Goal: Task Accomplishment & Management: Use online tool/utility

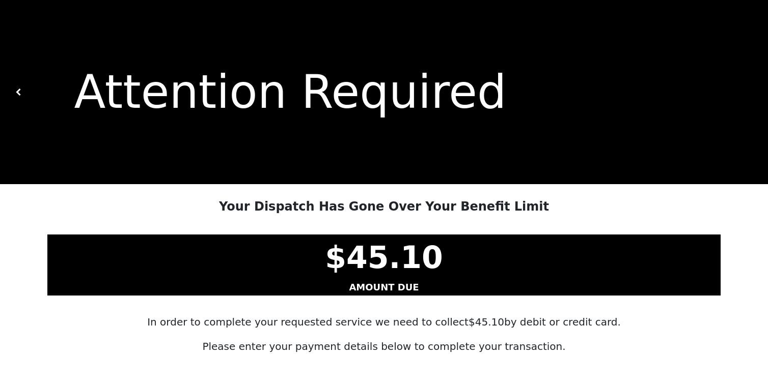
click at [18, 93] on img at bounding box center [18, 92] width 7 height 7
click at [19, 94] on img at bounding box center [18, 92] width 7 height 7
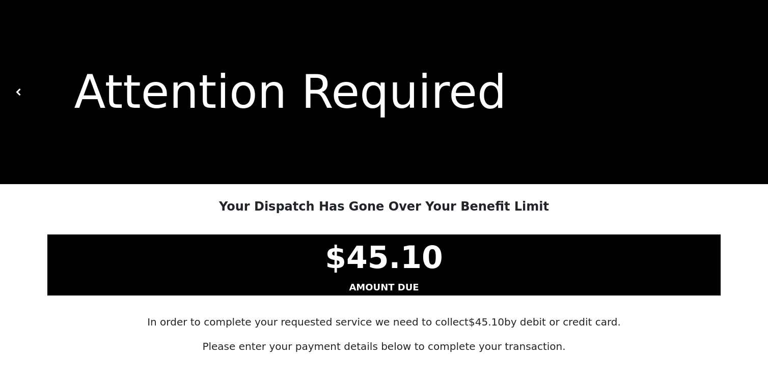
click at [19, 94] on img at bounding box center [18, 92] width 7 height 7
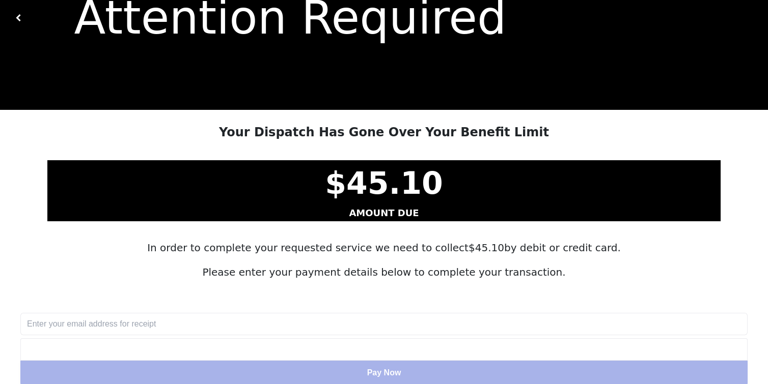
scroll to position [144, 0]
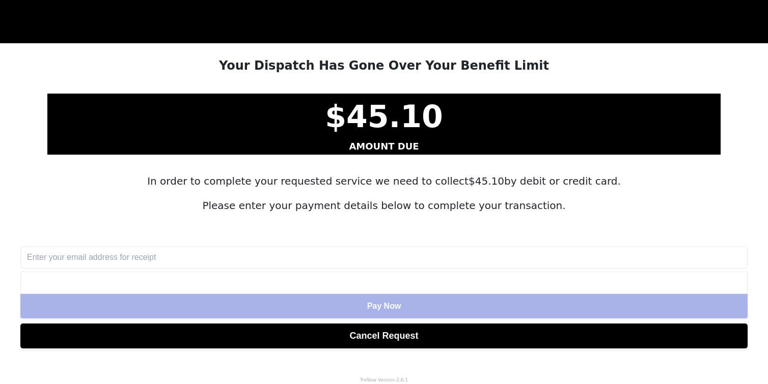
click at [430, 333] on button "Cancel Request" at bounding box center [383, 336] width 727 height 25
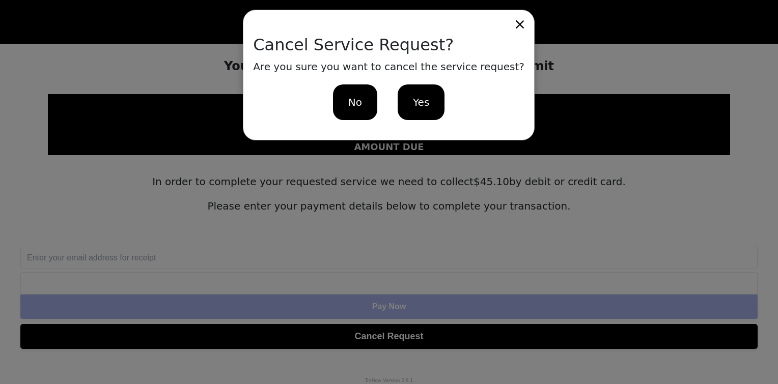
click at [428, 108] on span "Yes" at bounding box center [421, 102] width 16 height 15
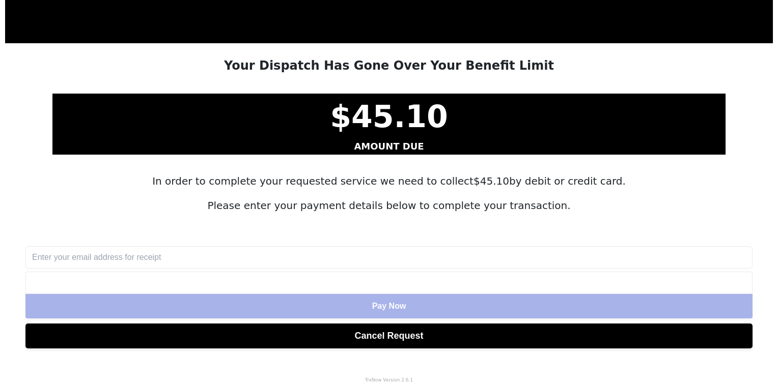
scroll to position [0, 0]
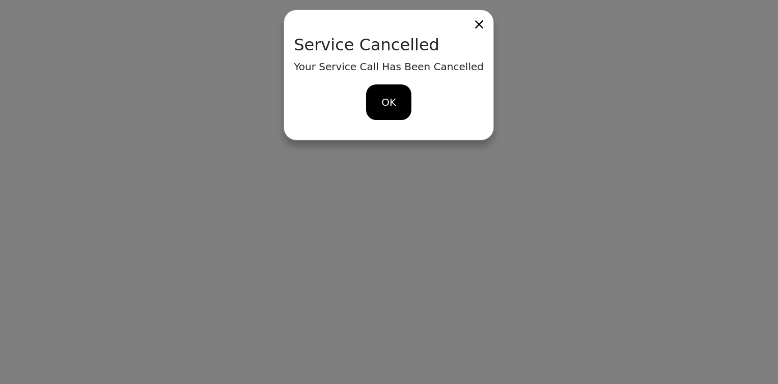
click at [383, 100] on span "OK" at bounding box center [389, 102] width 15 height 15
click at [397, 103] on span "CLOSE" at bounding box center [388, 102] width 33 height 15
